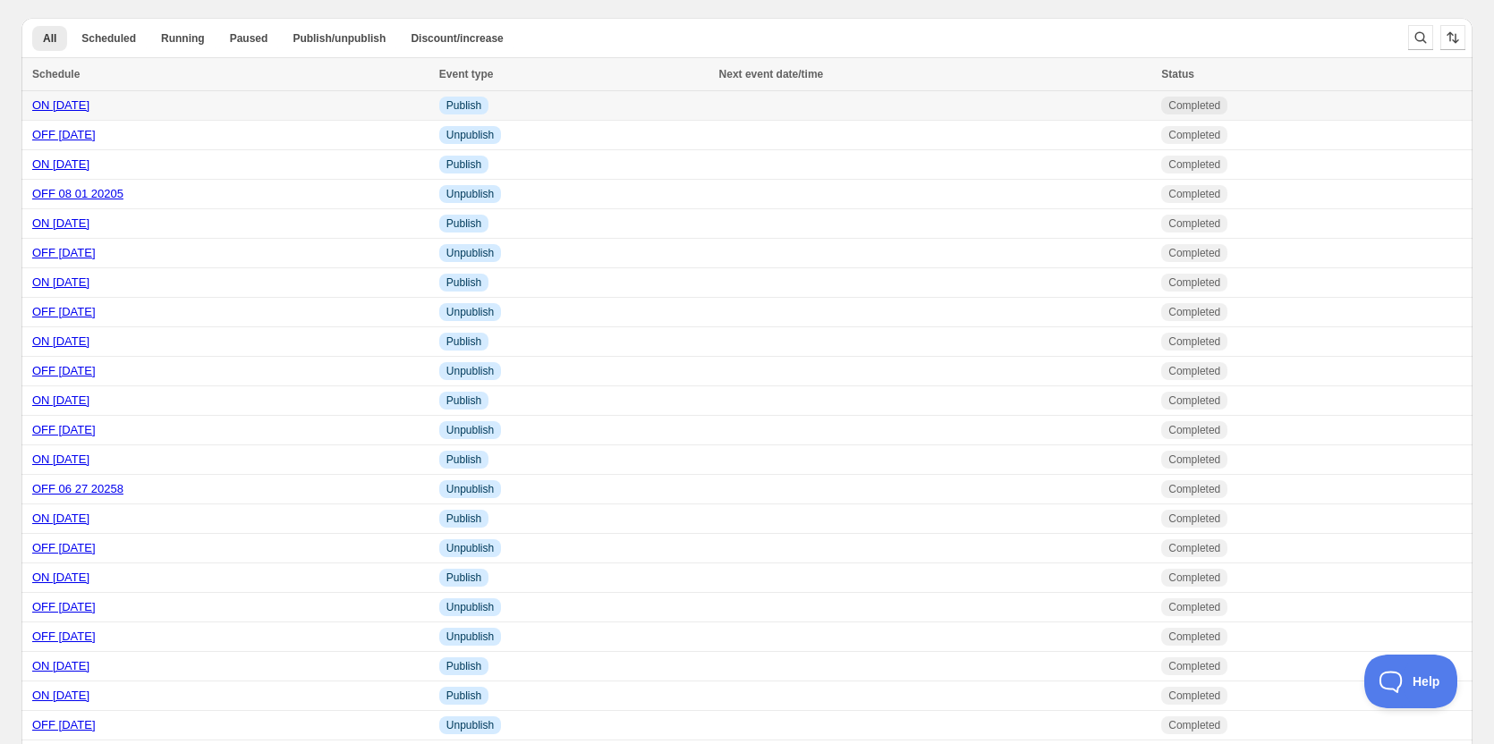
click at [89, 101] on link "ON 08 08 2025" at bounding box center [60, 104] width 57 height 13
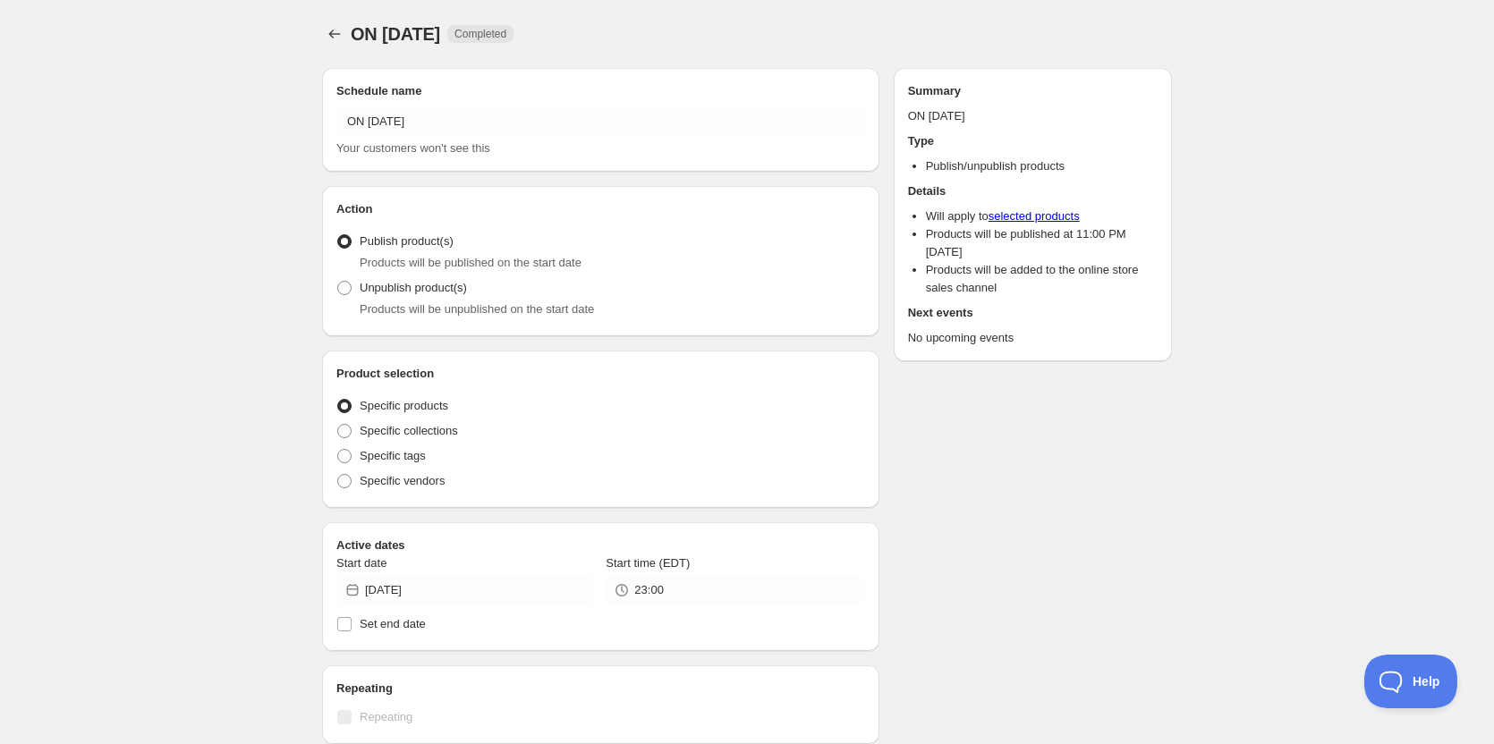
radio input "true"
checkbox input "true"
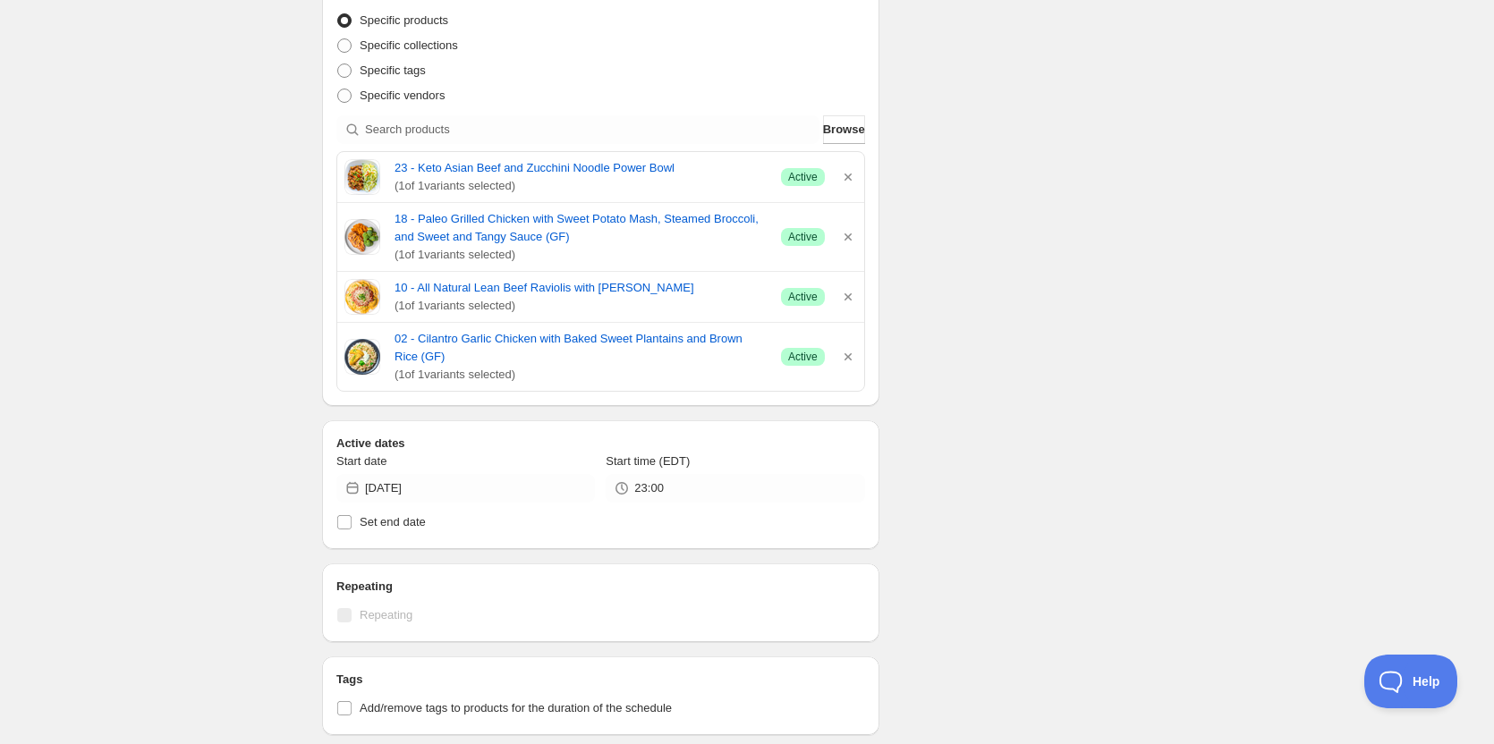
scroll to position [358, 0]
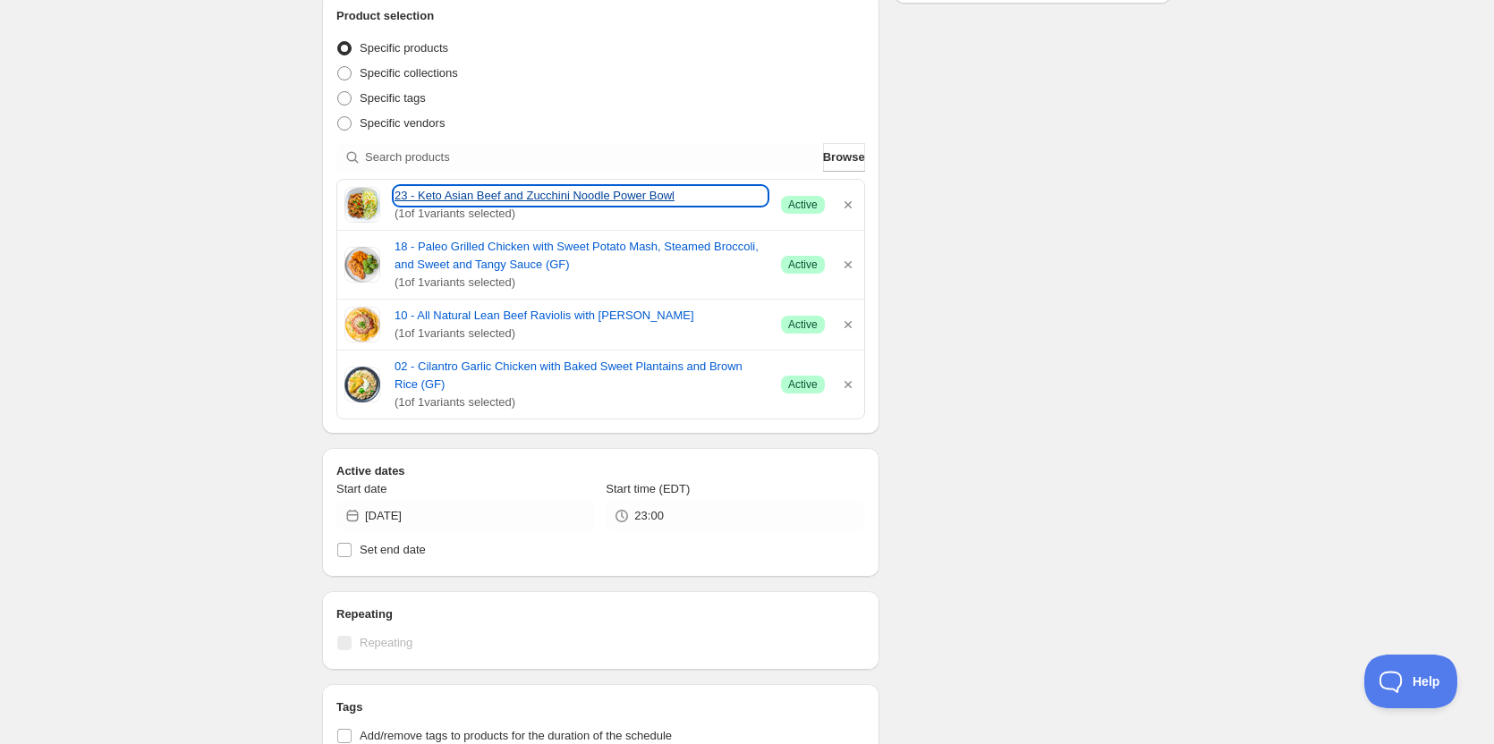
click at [468, 192] on link "23 - Keto Asian Beef and Zucchini Noodle Power Bowl" at bounding box center [580, 196] width 372 height 18
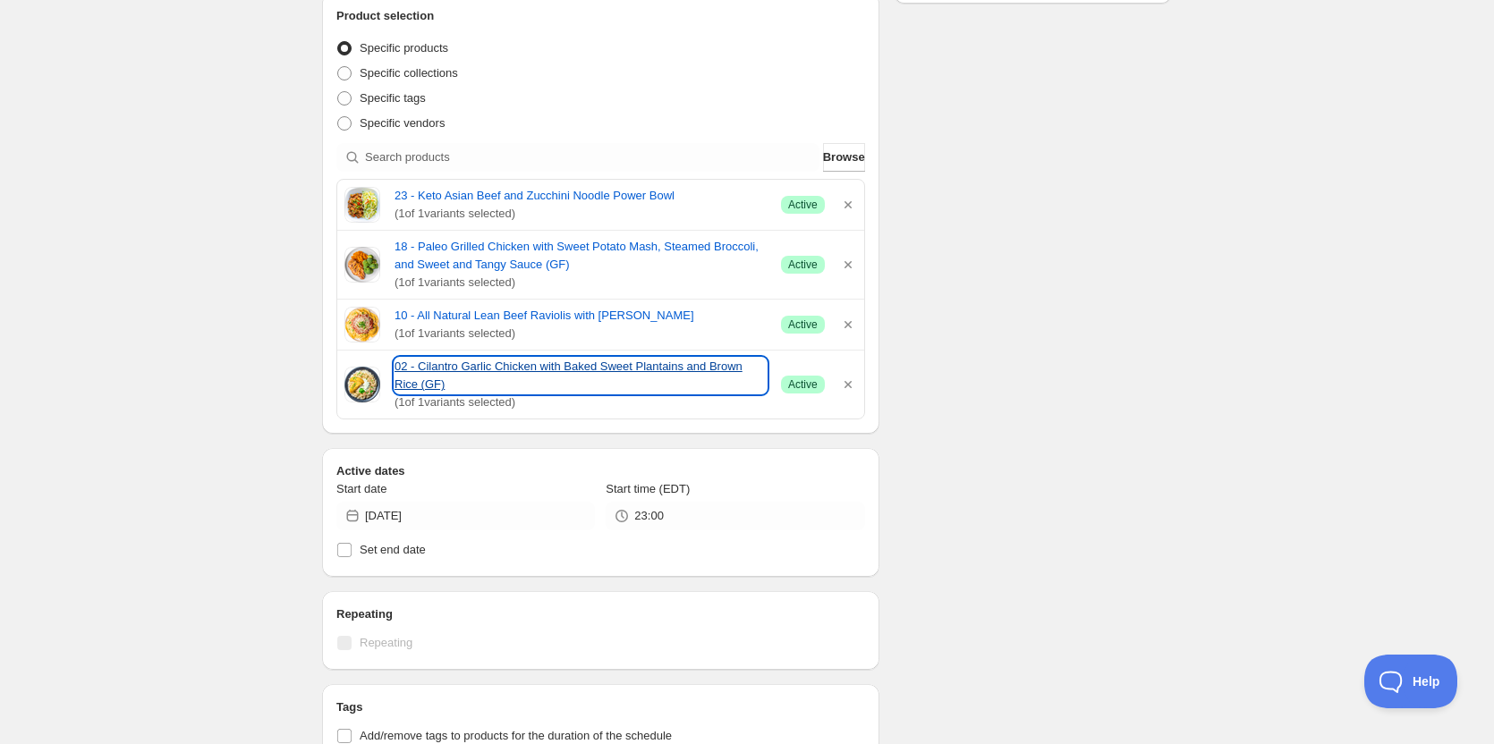
click at [459, 365] on link "02 - Cilantro Garlic Chicken with Baked Sweet Plantains and Brown Rice (GF)" at bounding box center [580, 376] width 372 height 36
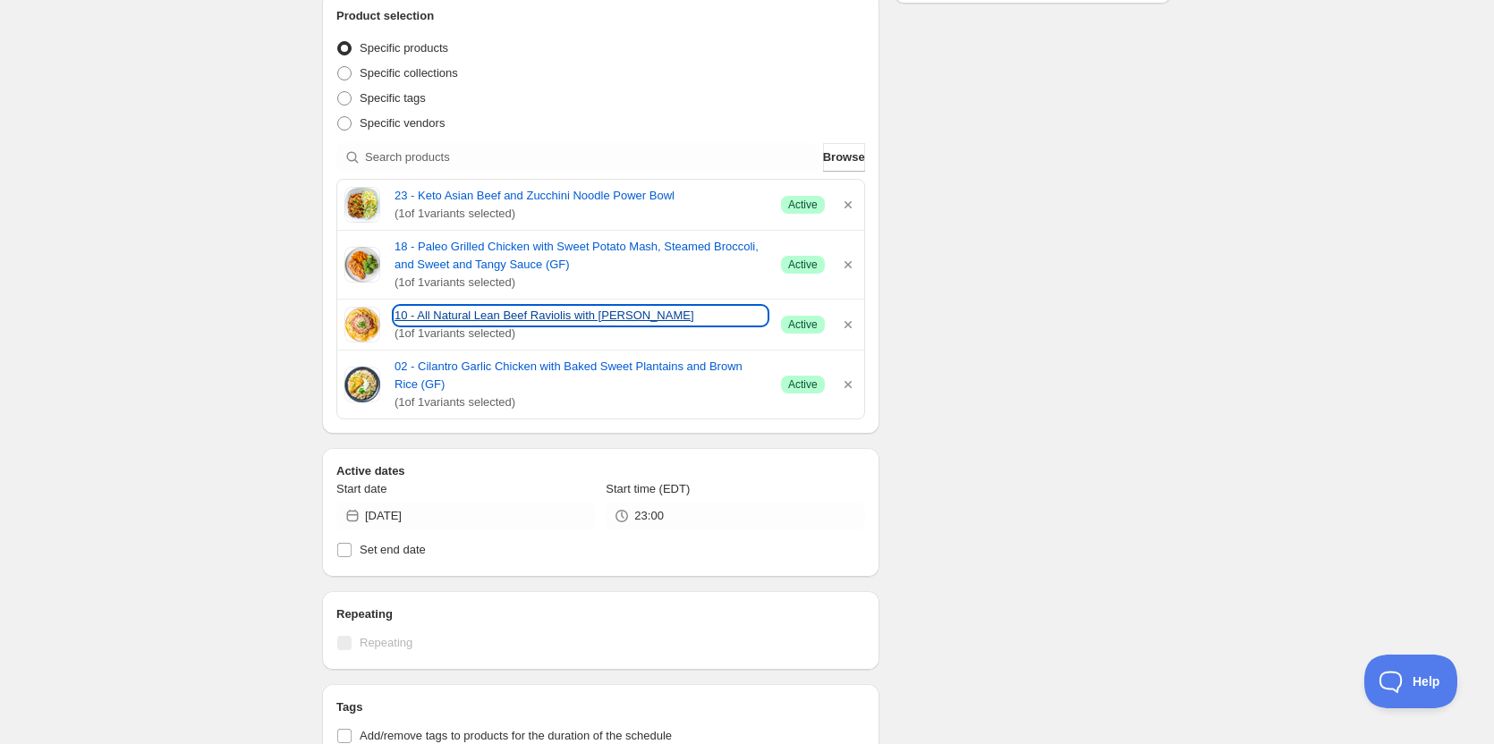
click at [475, 318] on link "10 - All Natural Lean Beef Raviolis with Marinara Sauce" at bounding box center [580, 316] width 372 height 18
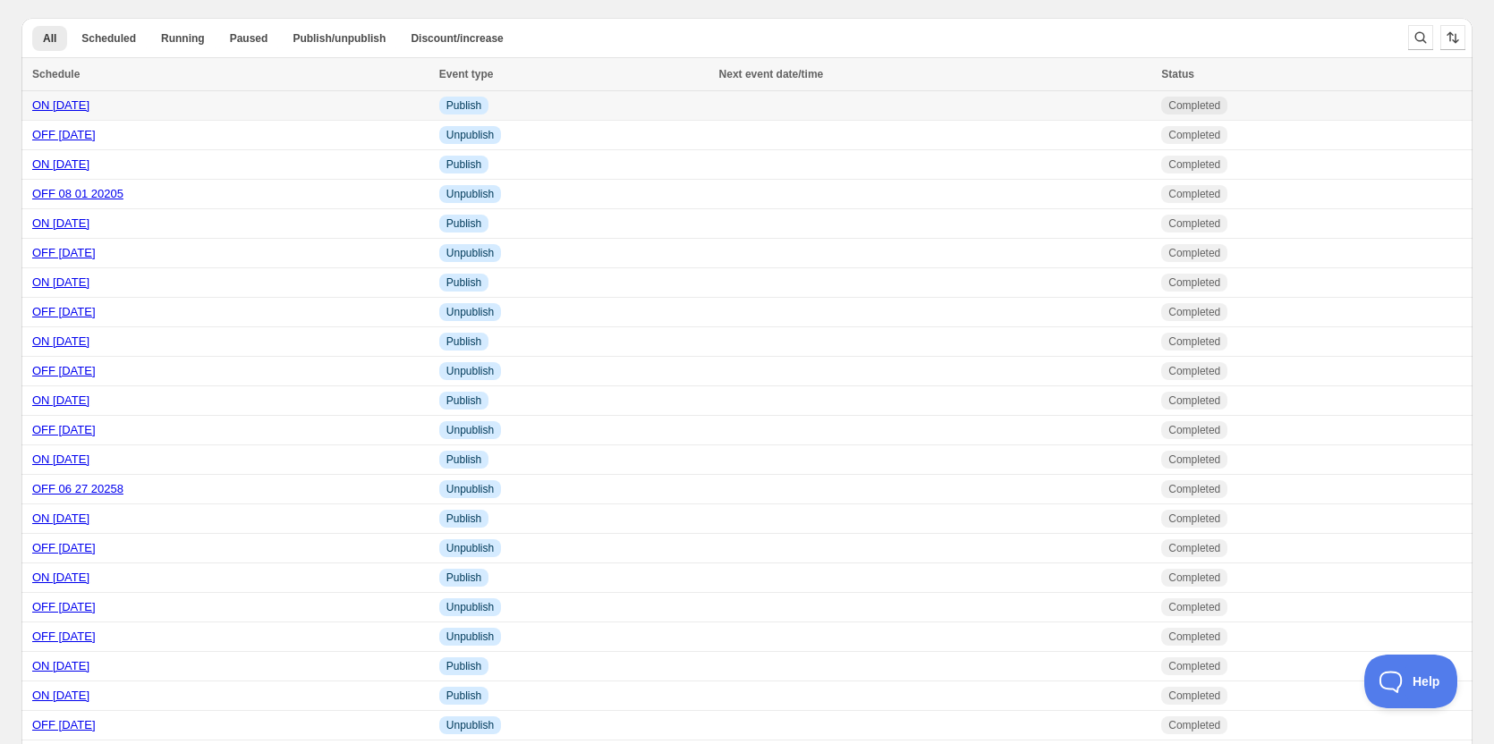
click at [80, 104] on link "ON [DATE]" at bounding box center [60, 104] width 57 height 13
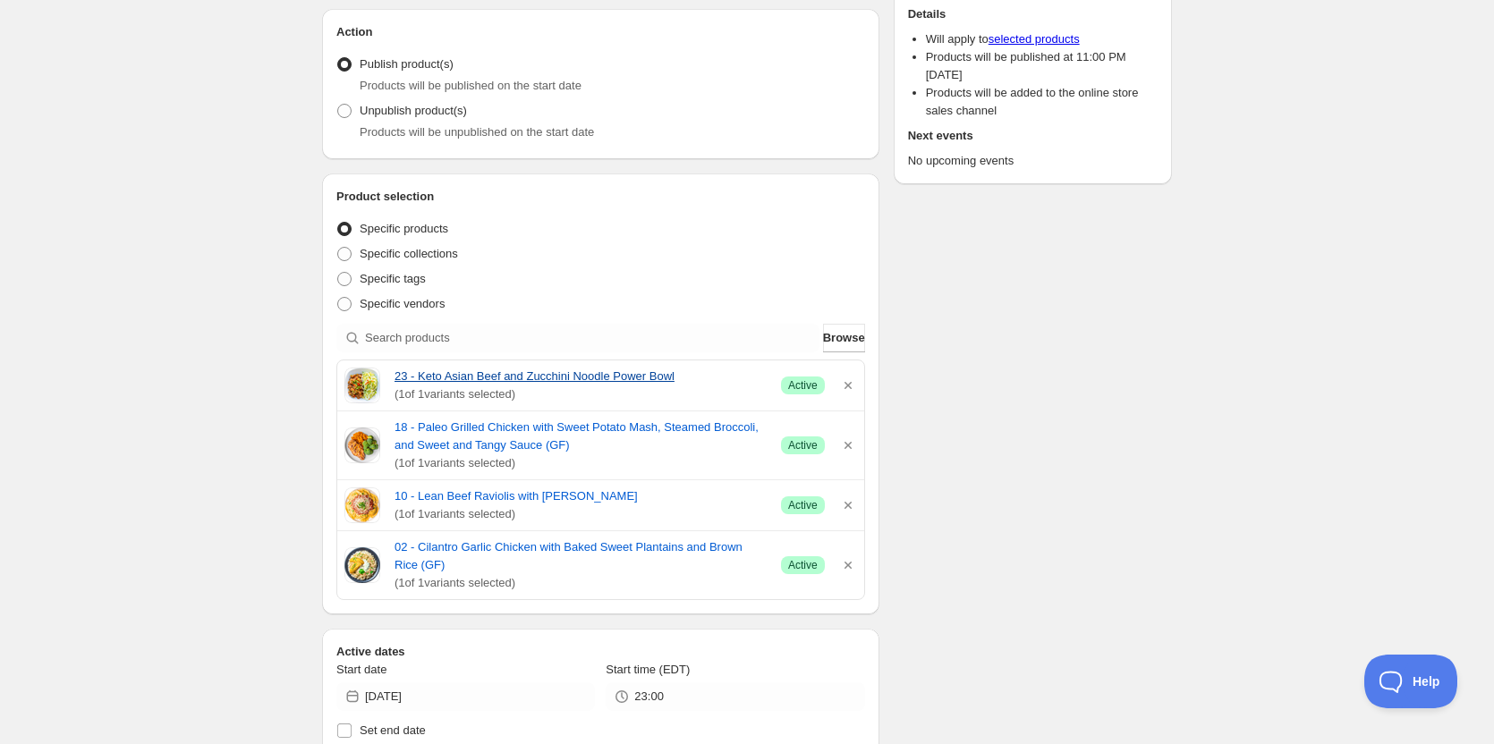
scroll to position [179, 0]
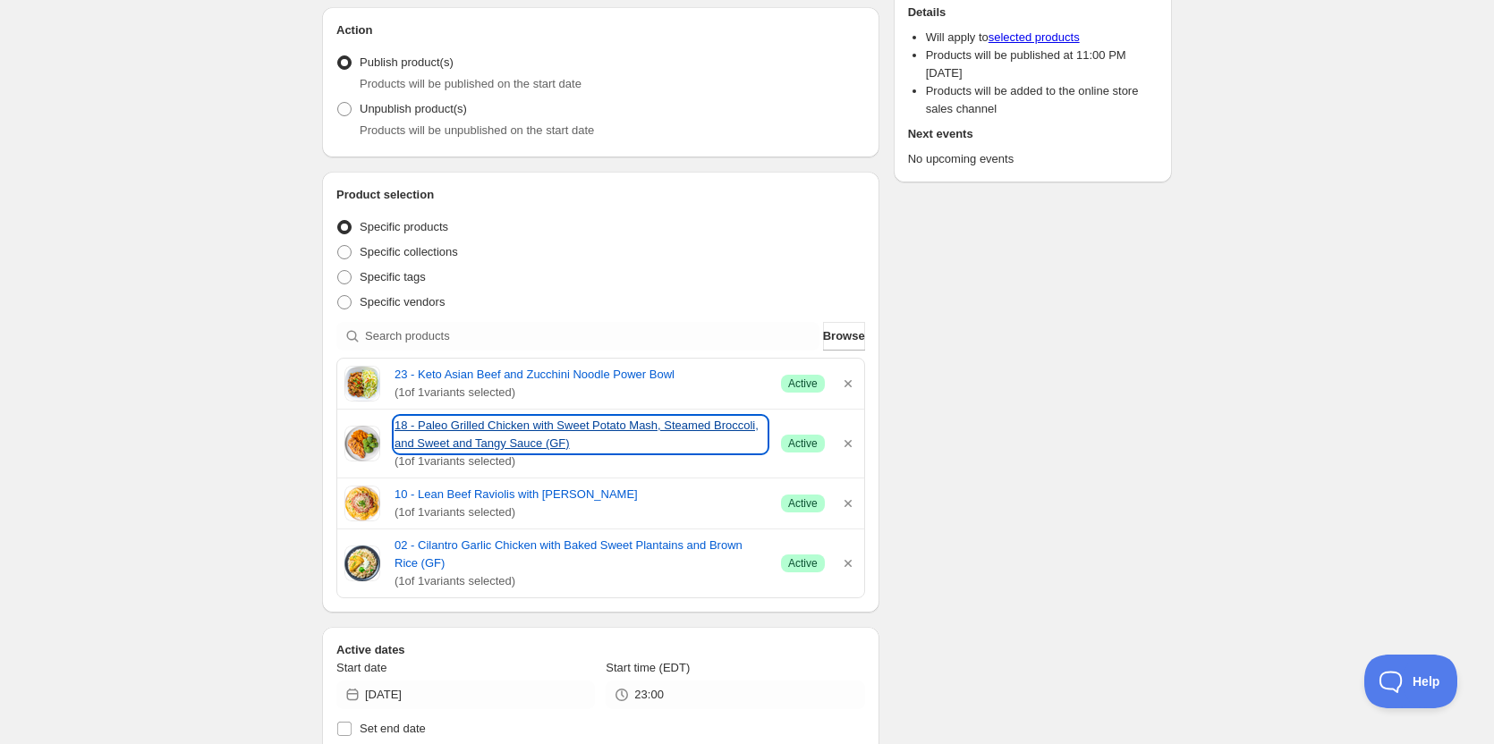
click at [481, 429] on link "18 - Paleo Grilled Chicken with Sweet Potato Mash, Steamed Broccoli, and Sweet …" at bounding box center [580, 435] width 372 height 36
click at [450, 423] on link "18 - Paleo Grilled Chicken with Sweet Potato Mash, Steamed Broccoli, and Sweet …" at bounding box center [580, 435] width 372 height 36
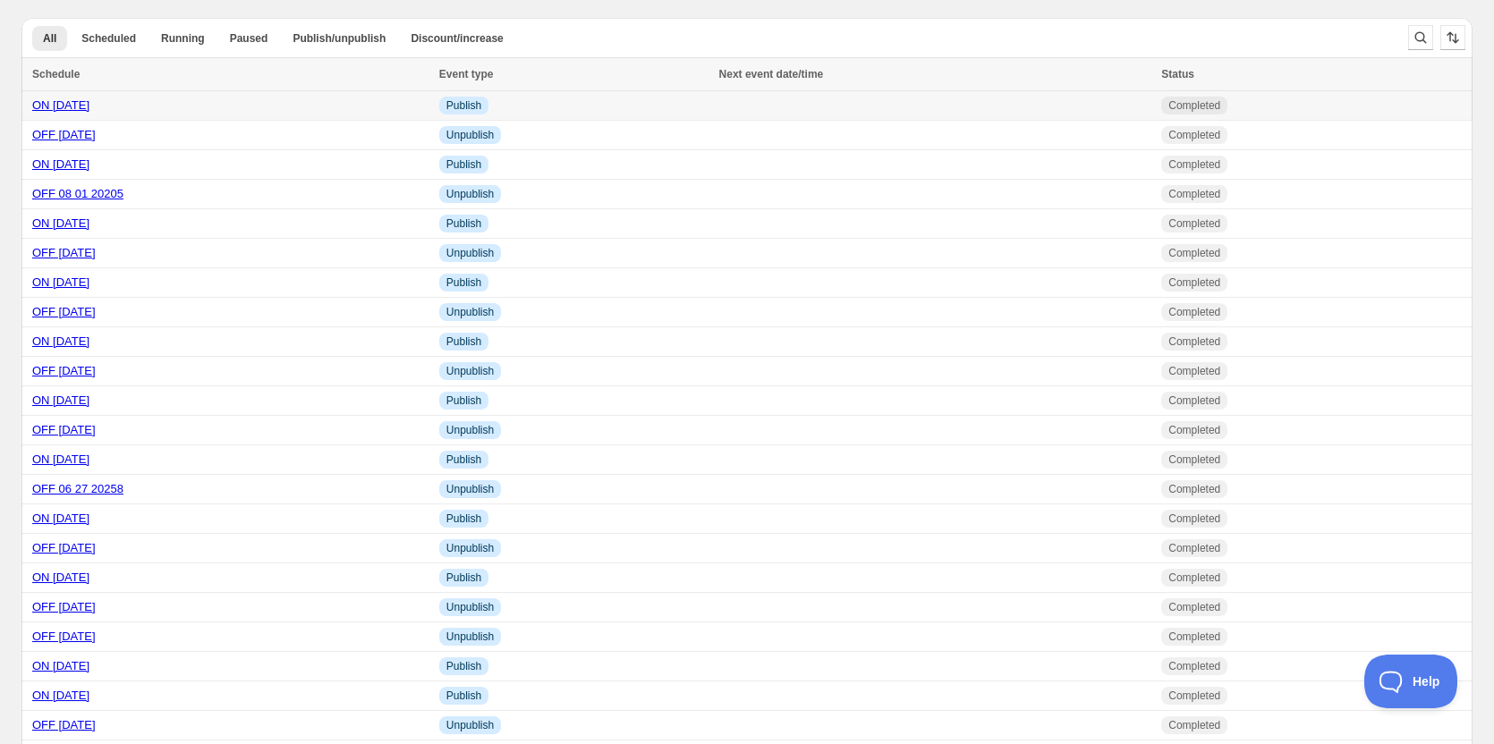
click at [89, 107] on link "ON [DATE]" at bounding box center [60, 104] width 57 height 13
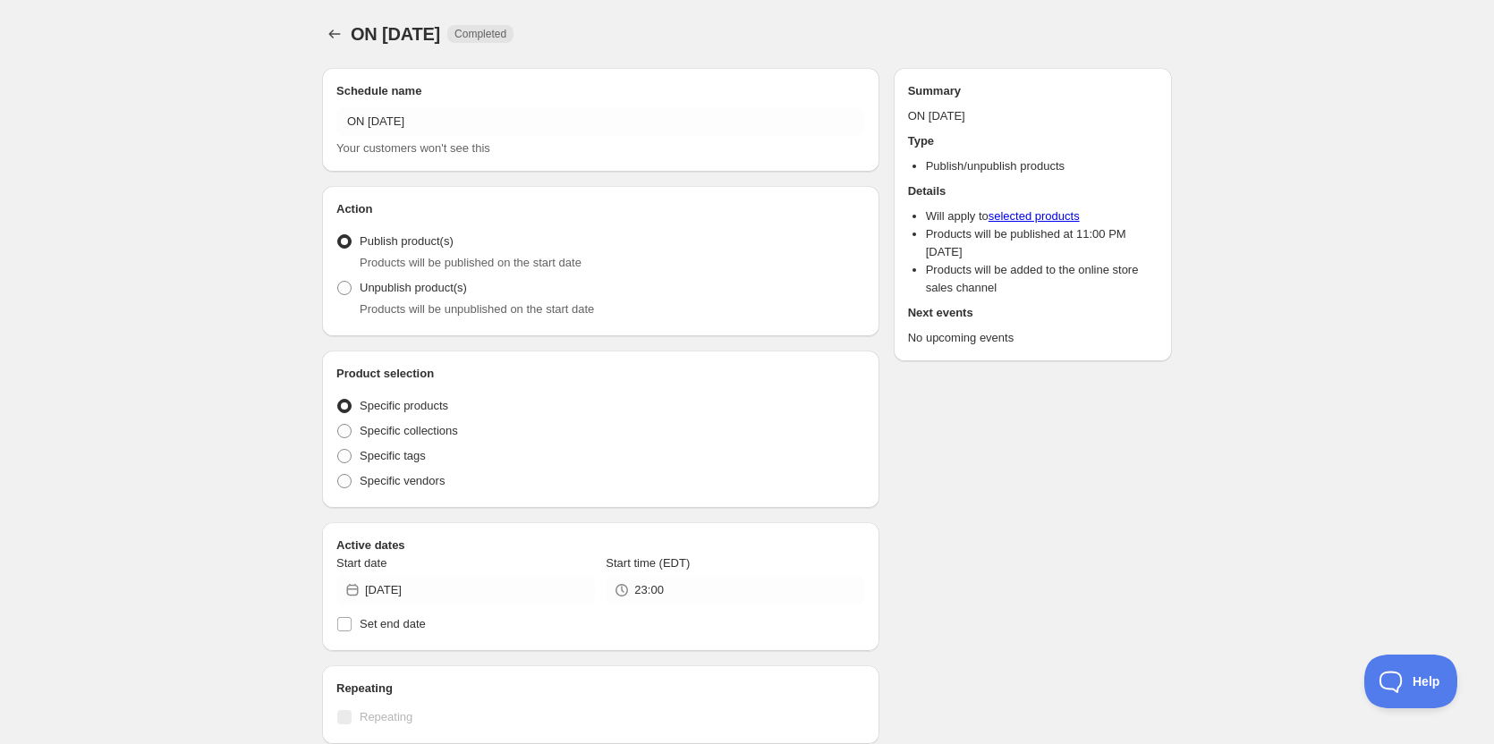
radio input "true"
checkbox input "true"
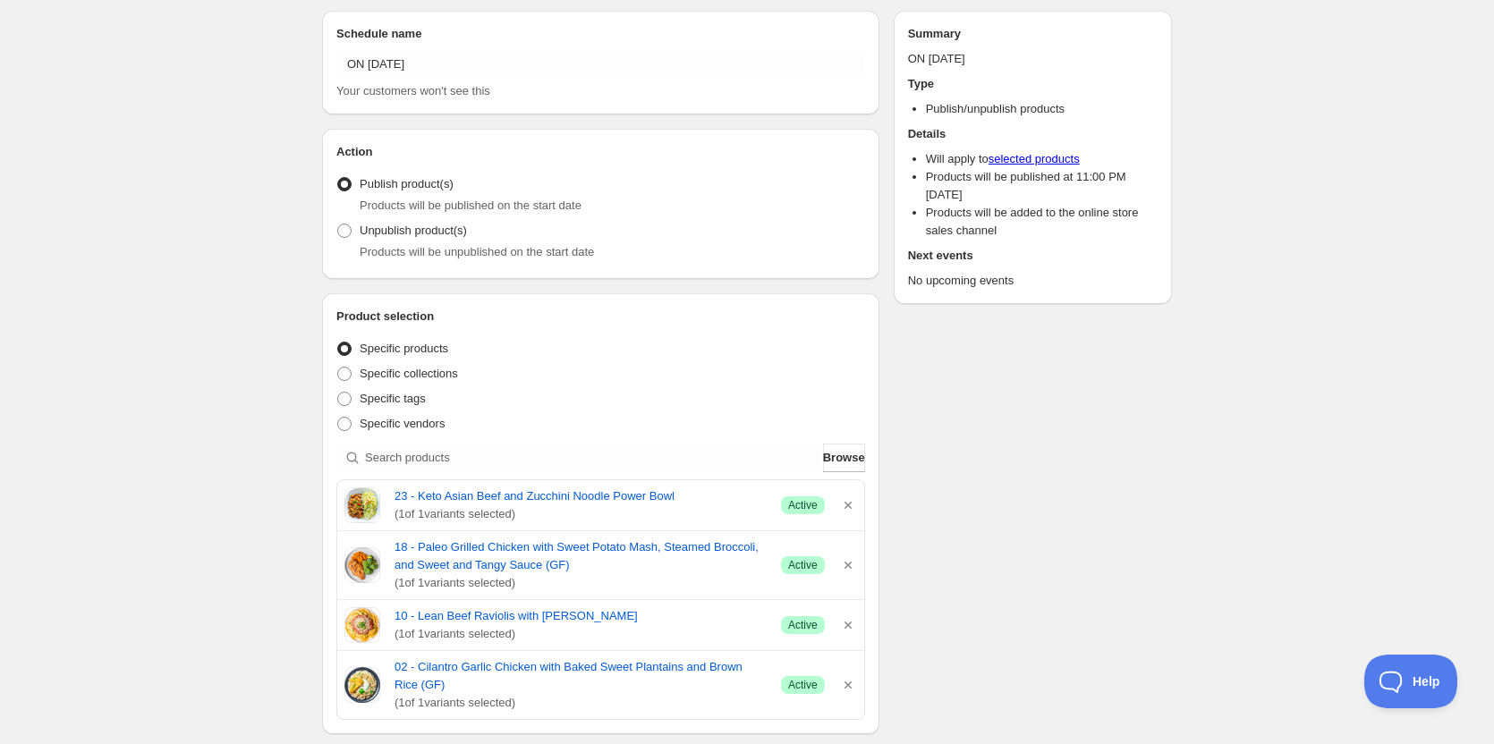
scroll to position [268, 0]
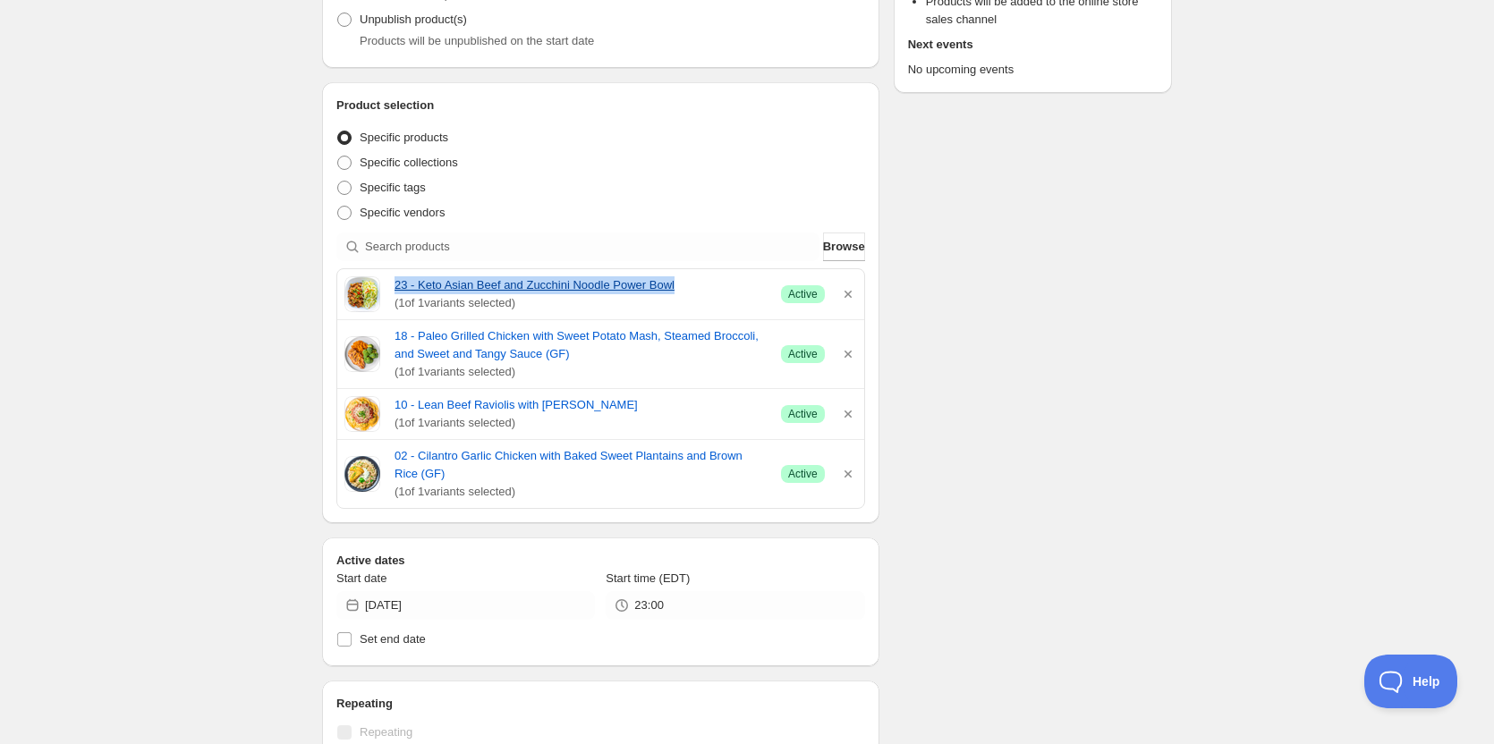
drag, startPoint x: 392, startPoint y: 270, endPoint x: 682, endPoint y: 287, distance: 290.3
click at [682, 287] on div "23 - Keto Asian Beef and Zucchini Noodle Power Bowl ( 1 of 1 variants selected)…" at bounding box center [600, 294] width 527 height 50
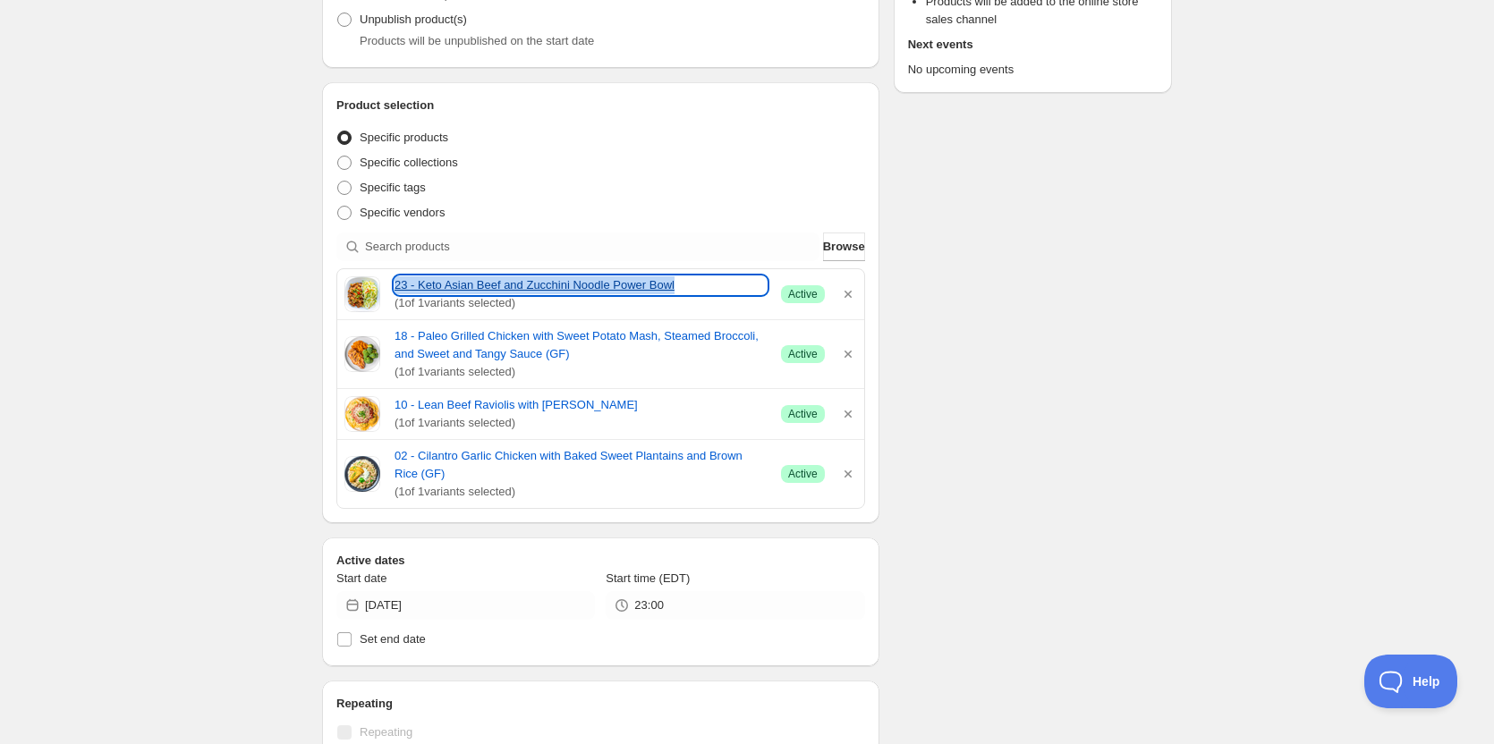
copy link "23 - Keto Asian Beef and Zucchini Noodle Power Bowl"
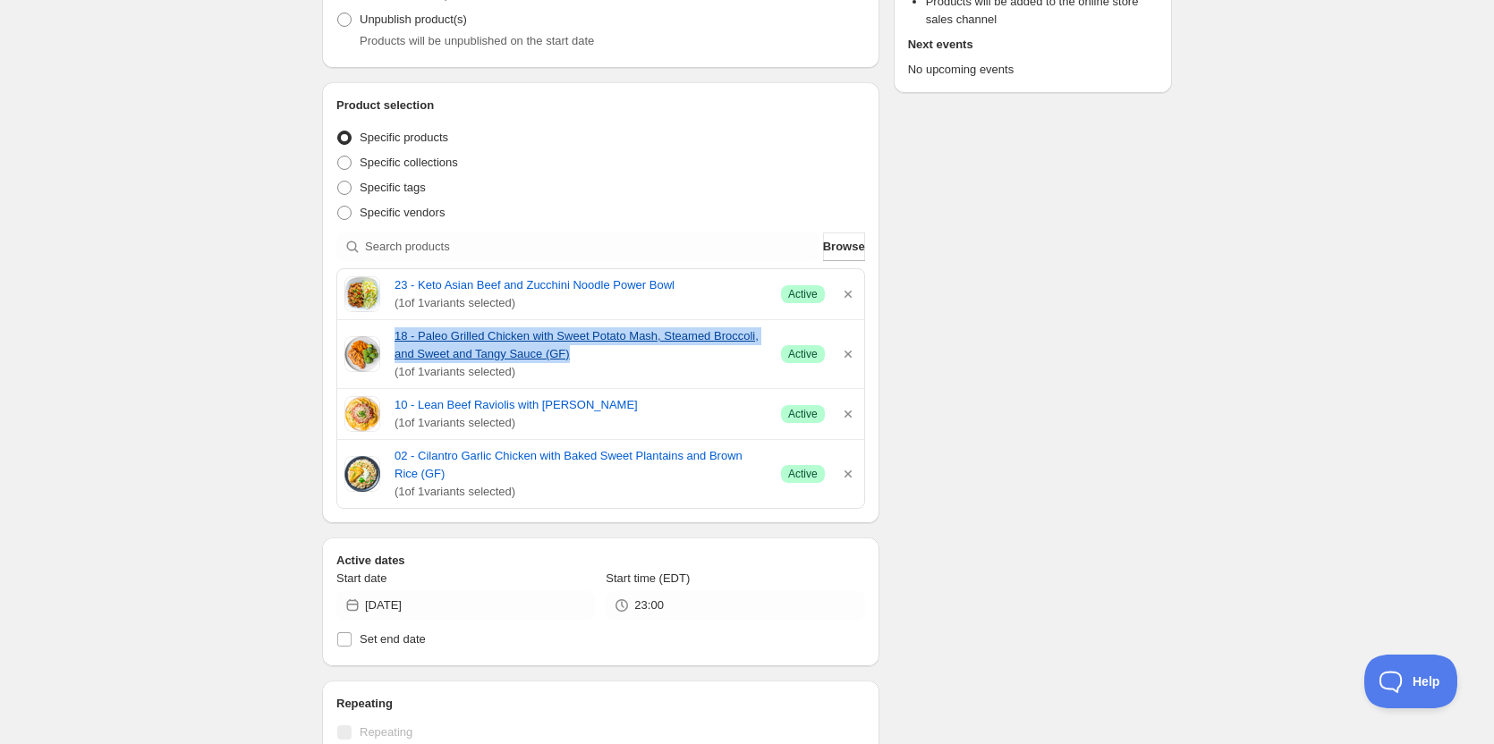
drag, startPoint x: 394, startPoint y: 326, endPoint x: 570, endPoint y: 350, distance: 177.7
click at [570, 350] on div "18 - Paleo Grilled Chicken with Sweet Potato Mash, Steamed Broccoli, and Sweet …" at bounding box center [600, 354] width 527 height 68
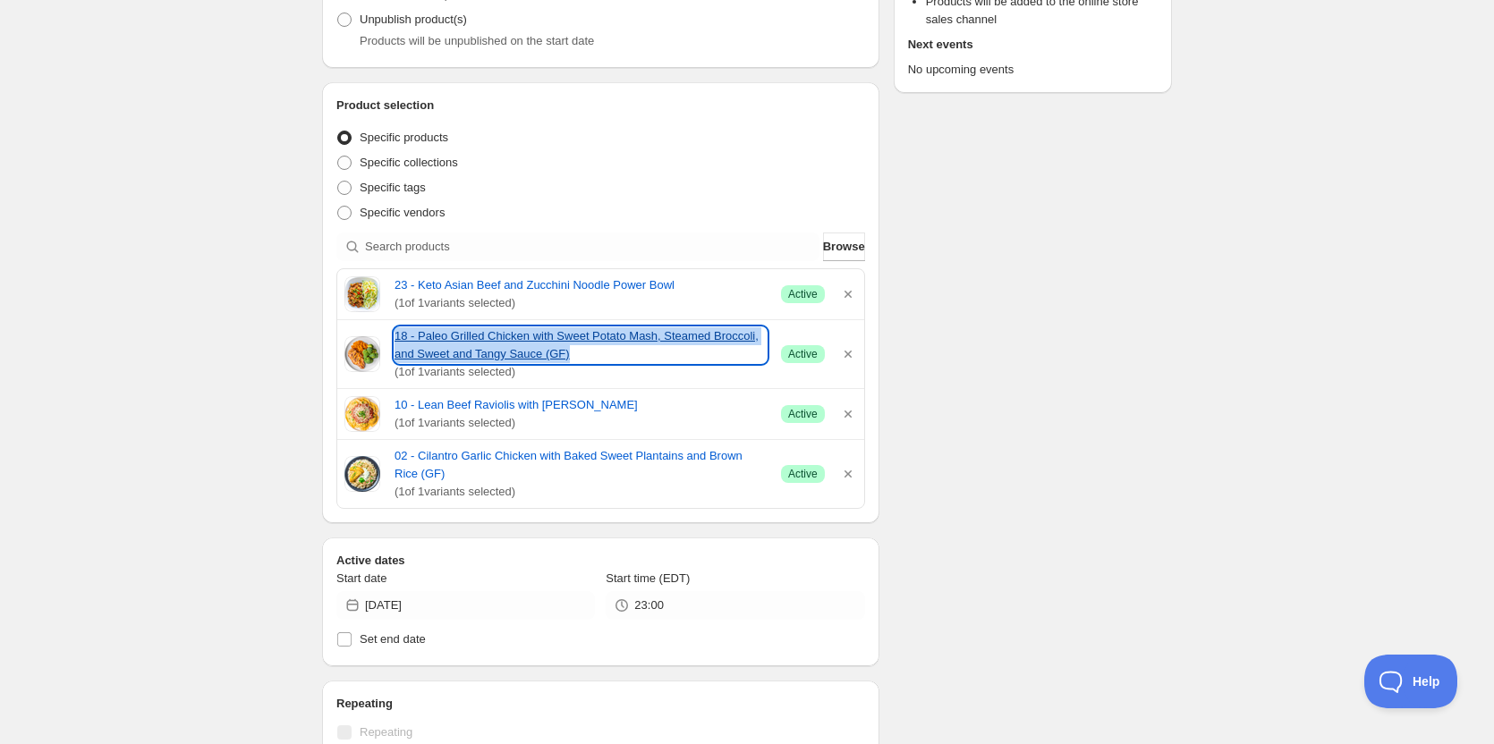
copy link "18 - Paleo Grilled Chicken with Sweet Potato Mash, Steamed Broccoli, and Sweet …"
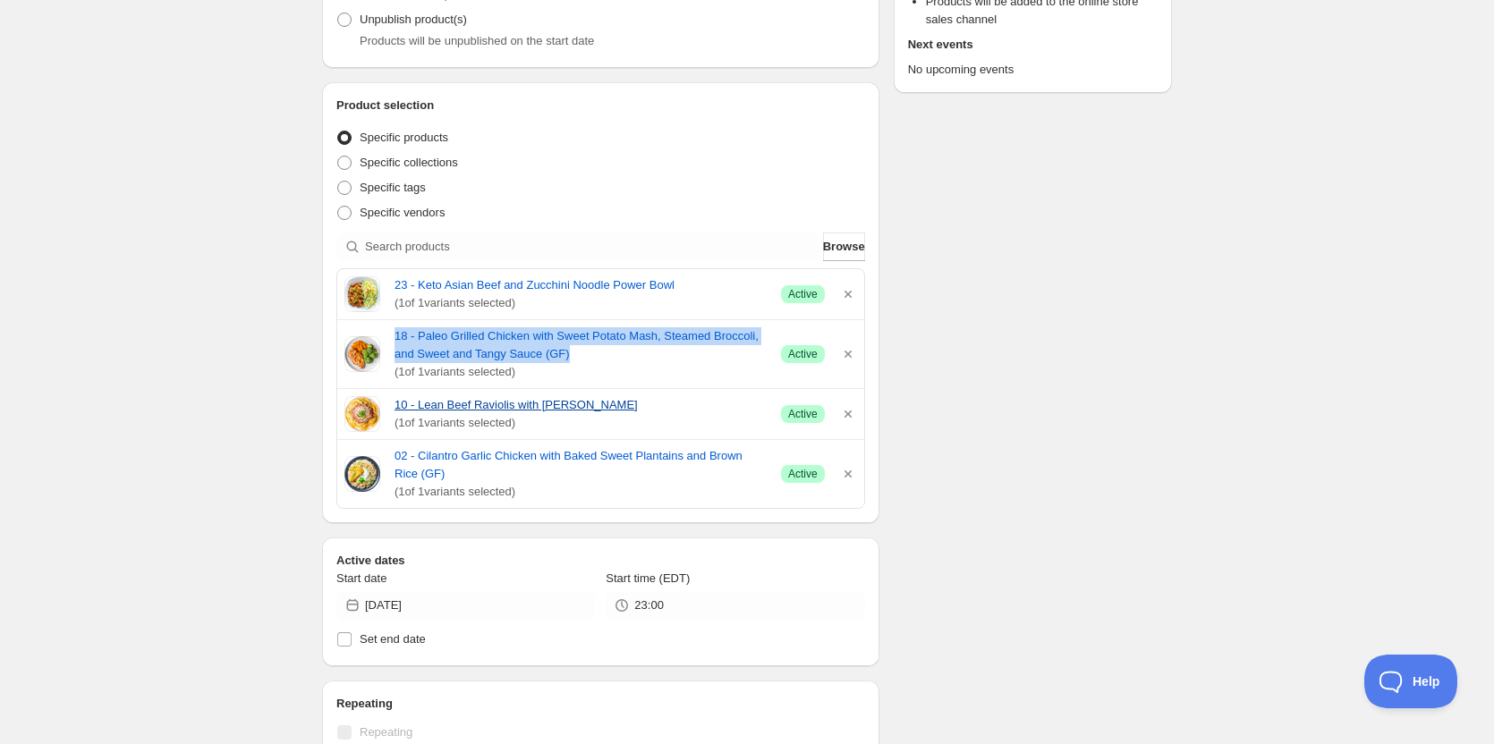
drag, startPoint x: 415, startPoint y: 394, endPoint x: 644, endPoint y: 406, distance: 229.3
click at [644, 406] on div "10 - Lean Beef Raviolis with Marinara Sauce ( 1 of 1 variants selected) Success…" at bounding box center [600, 414] width 527 height 50
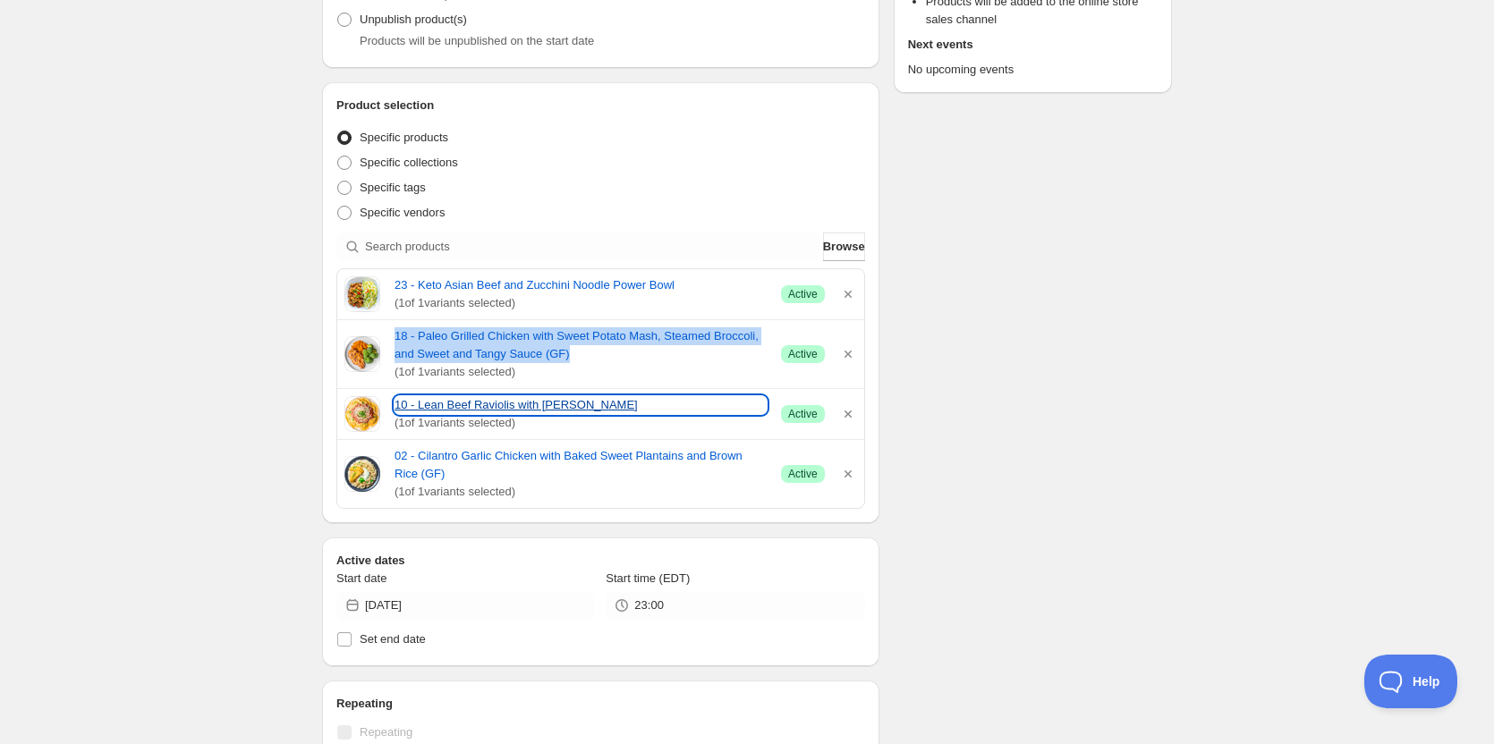
copy link "Lean Beef Raviolis with [PERSON_NAME]"
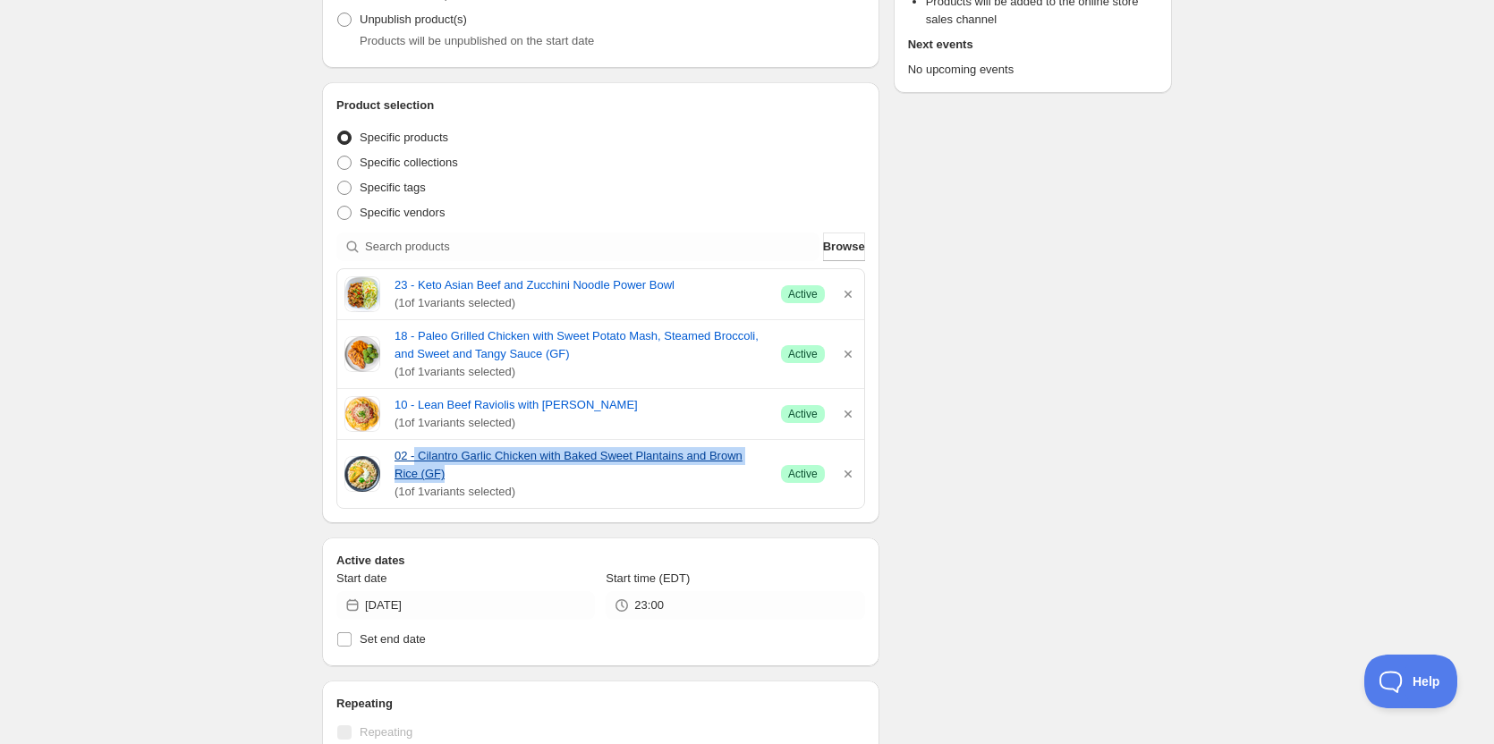
drag, startPoint x: 422, startPoint y: 448, endPoint x: 767, endPoint y: 472, distance: 345.2
click at [767, 472] on div "02 - Cilantro Garlic Chicken with Baked Sweet Plantains and Brown Rice (GF) ( 1…" at bounding box center [600, 474] width 527 height 68
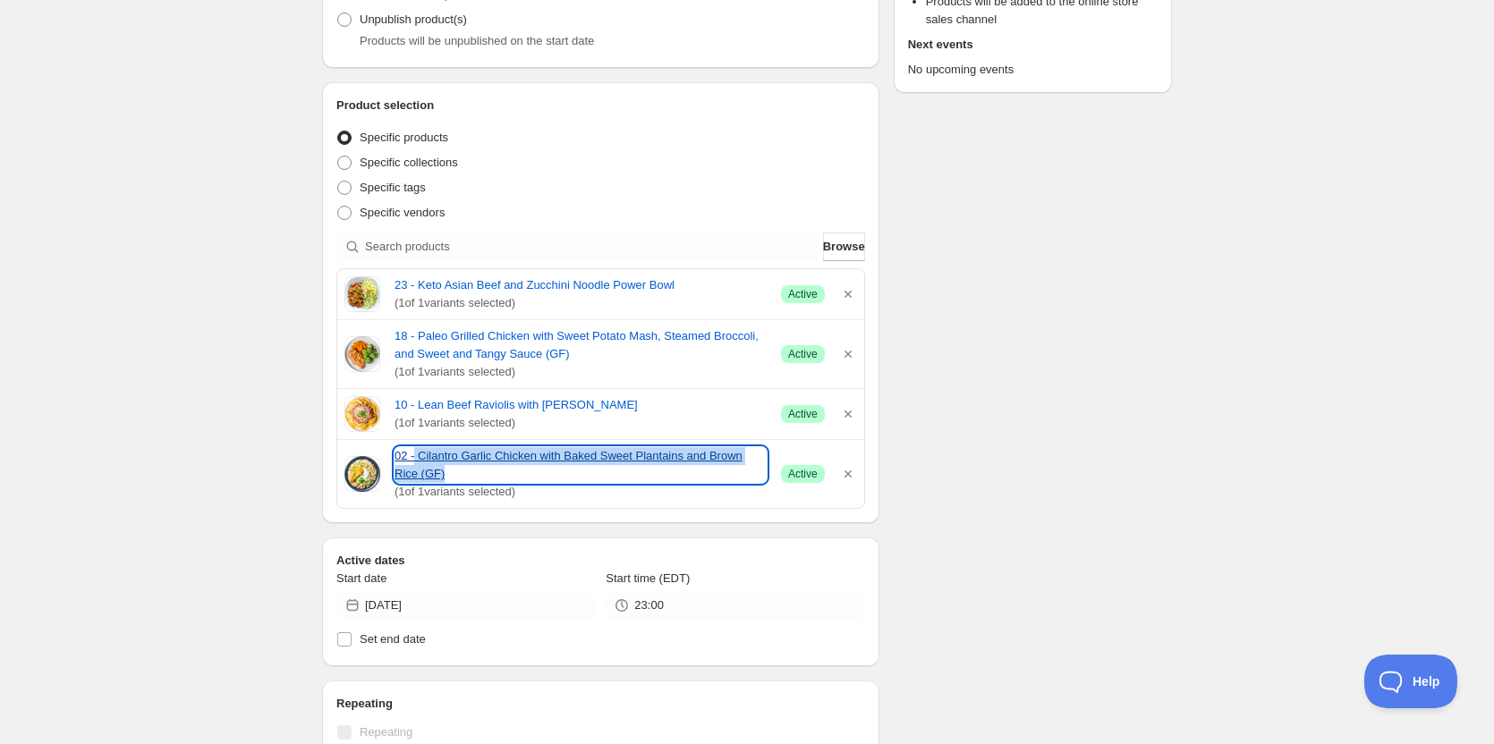
copy link "Cilantro Garlic Chicken with Baked Sweet Plantains and Brown Rice (GF)"
